Goal: Check status: Check status

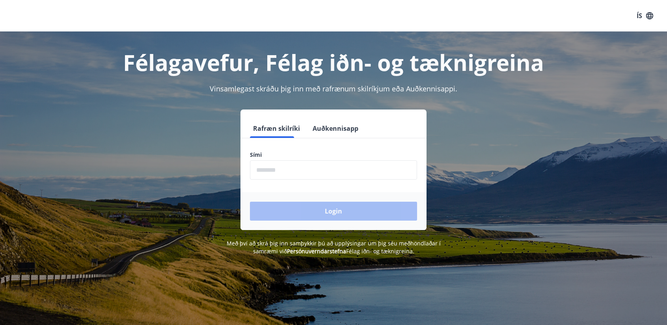
click at [308, 169] on input "phone" at bounding box center [333, 169] width 167 height 19
type input "********"
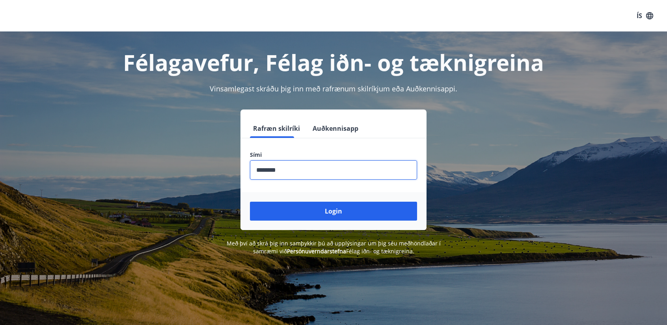
click at [327, 218] on button "Login" at bounding box center [333, 211] width 167 height 19
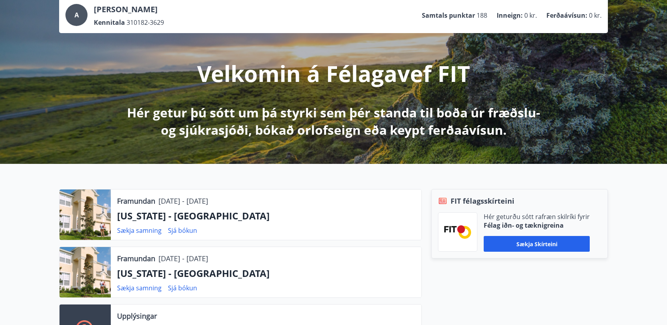
scroll to position [118, 0]
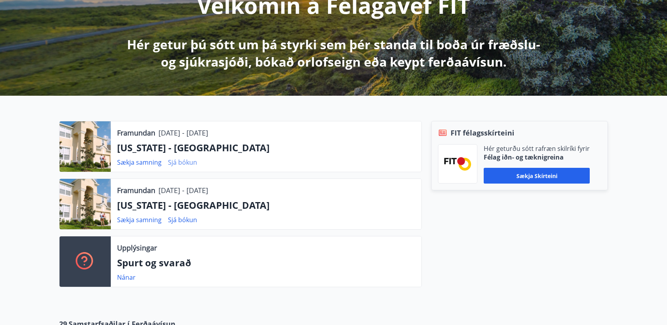
click at [185, 161] on link "Sjá bókun" at bounding box center [182, 162] width 29 height 9
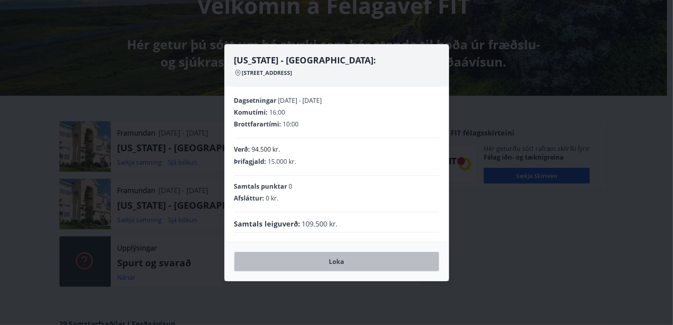
click at [337, 260] on button "Loka" at bounding box center [336, 262] width 205 height 20
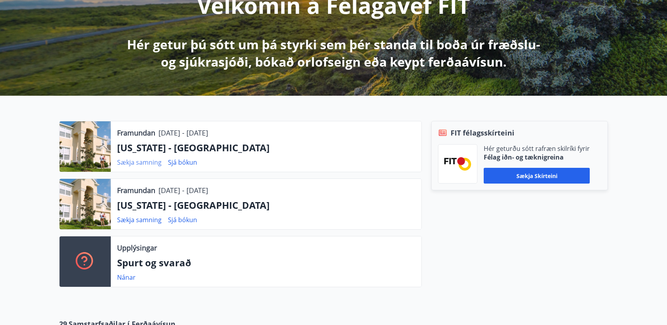
click at [136, 160] on link "Sækja samning" at bounding box center [139, 162] width 45 height 9
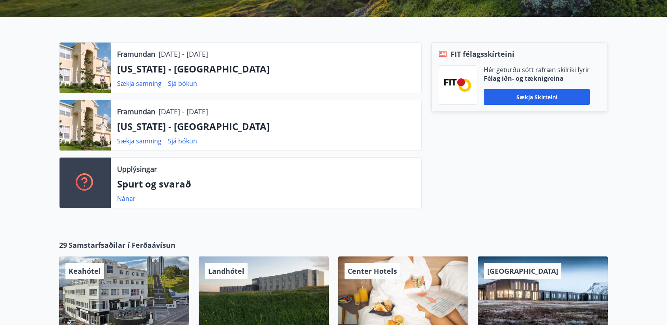
scroll to position [197, 0]
click at [142, 141] on link "Sækja samning" at bounding box center [139, 141] width 45 height 9
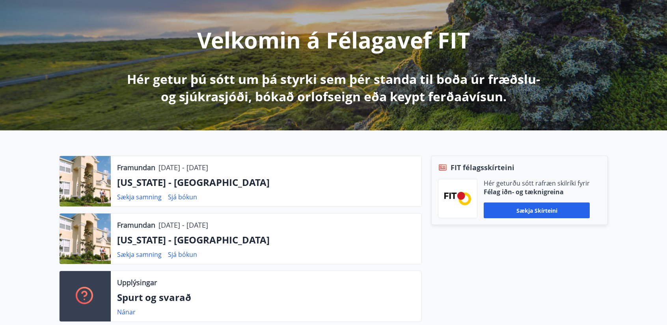
scroll to position [79, 0]
